Goal: Find specific page/section: Find specific page/section

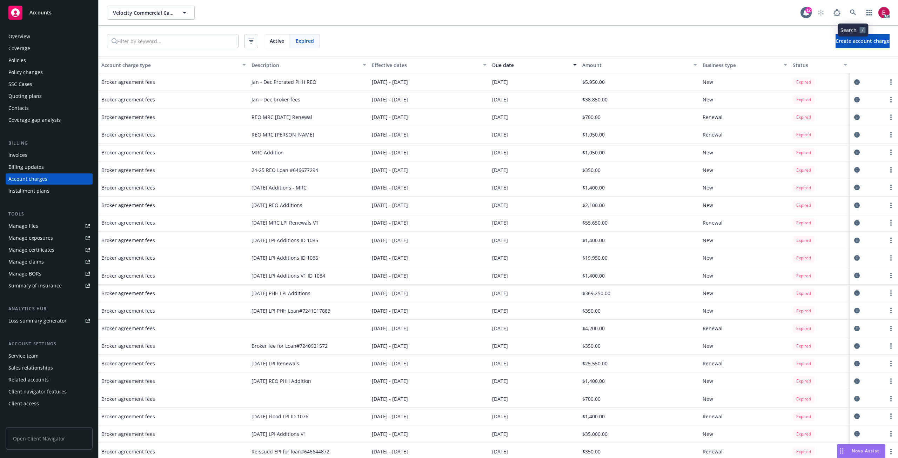
click at [851, 15] on icon at bounding box center [853, 12] width 6 height 6
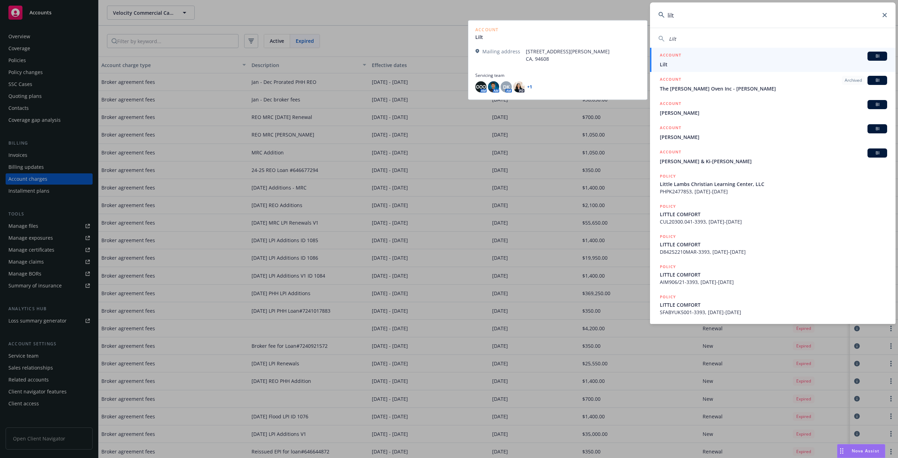
type input "lilt"
click at [690, 62] on span "Lilt" at bounding box center [773, 64] width 227 height 7
